Goal: Task Accomplishment & Management: Use online tool/utility

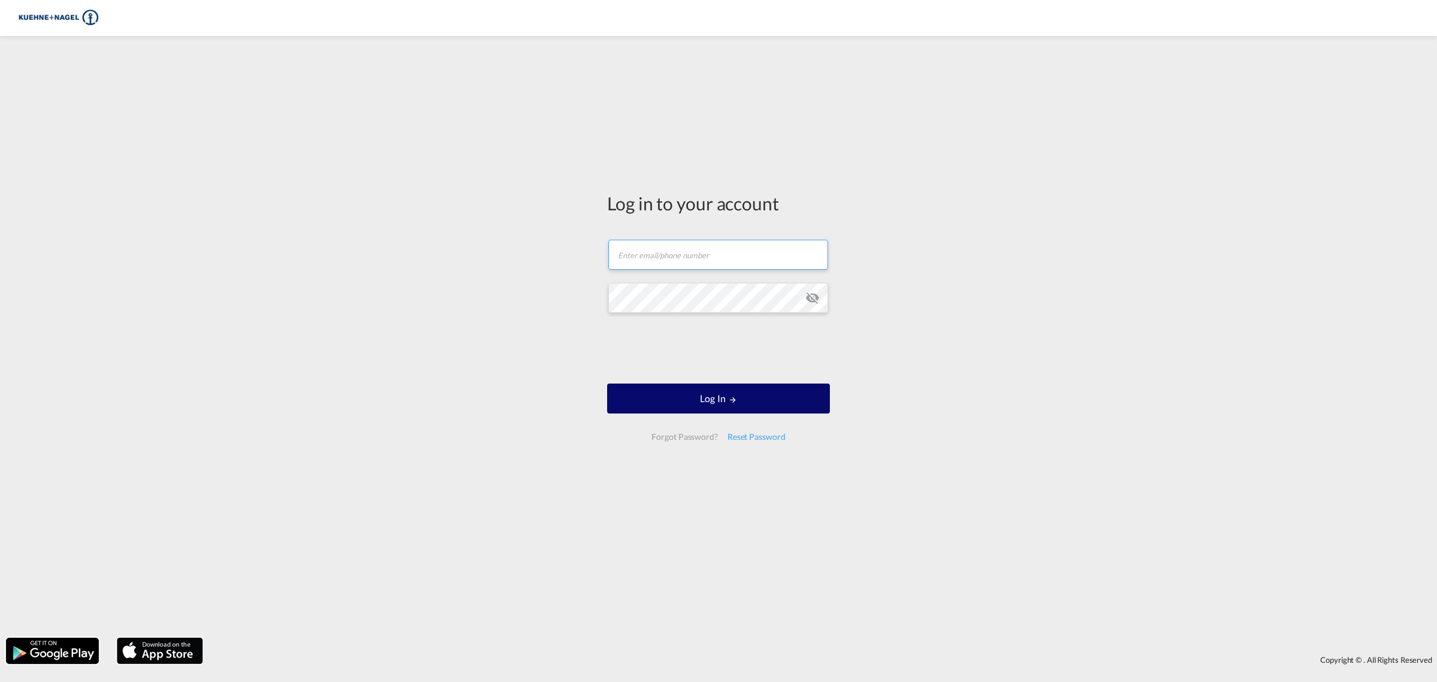
type input "[PERSON_NAME][EMAIL_ADDRESS][PERSON_NAME][PERSON_NAME][DOMAIN_NAME]"
click at [651, 387] on button "Log In" at bounding box center [718, 398] width 223 height 30
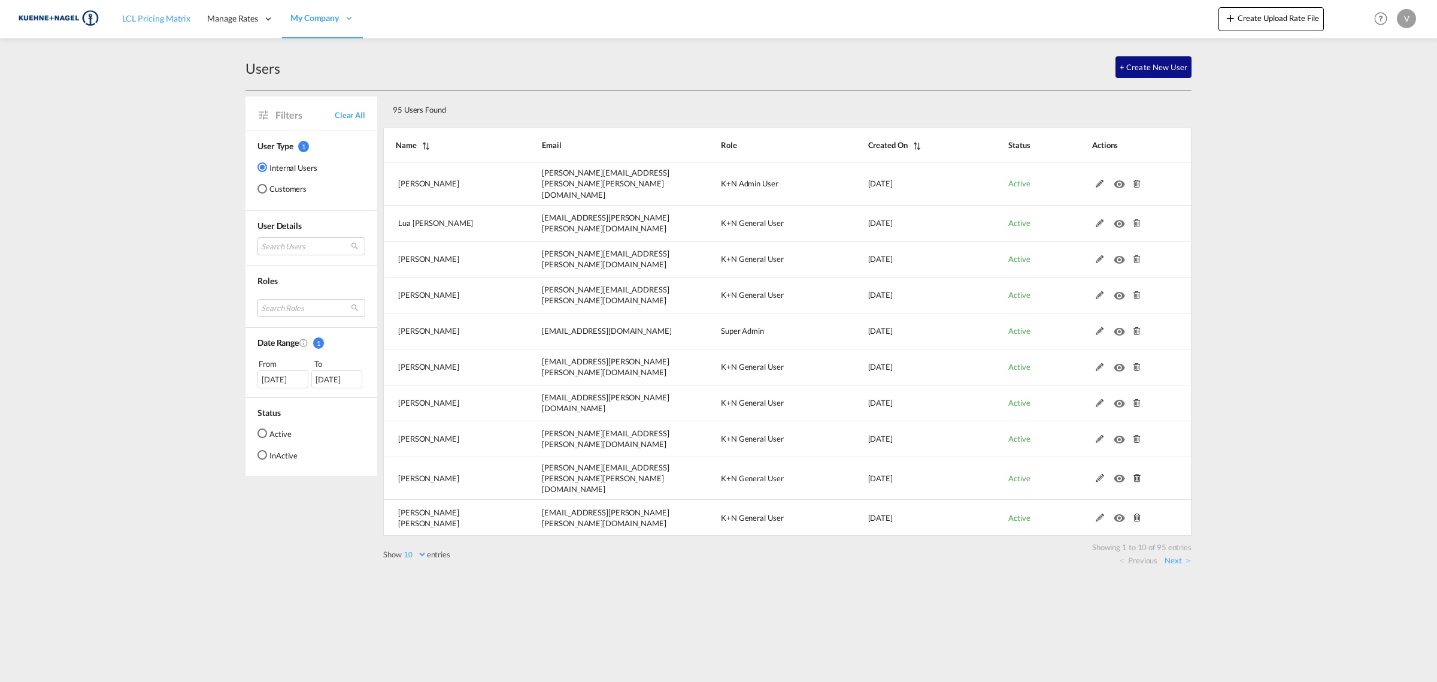
click at [190, 28] on link "LCL Pricing Matrix" at bounding box center [156, 18] width 85 height 39
